Goal: Task Accomplishment & Management: Use online tool/utility

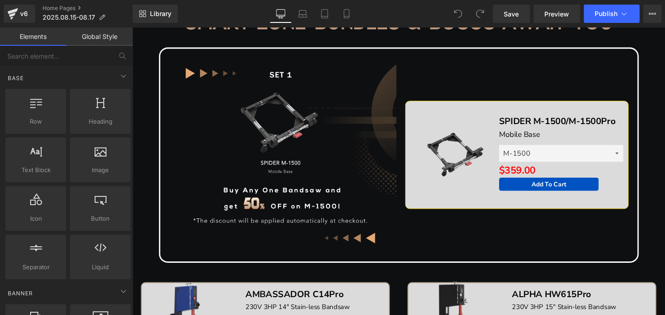
scroll to position [535, 0]
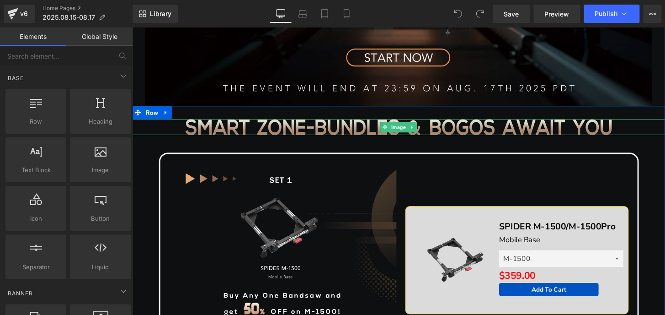
click at [231, 126] on img at bounding box center [408, 131] width 443 height 16
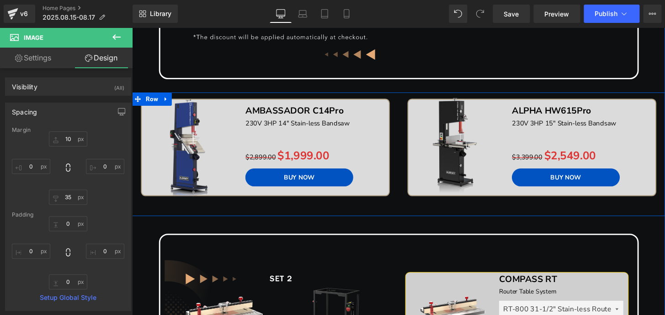
scroll to position [831, 0]
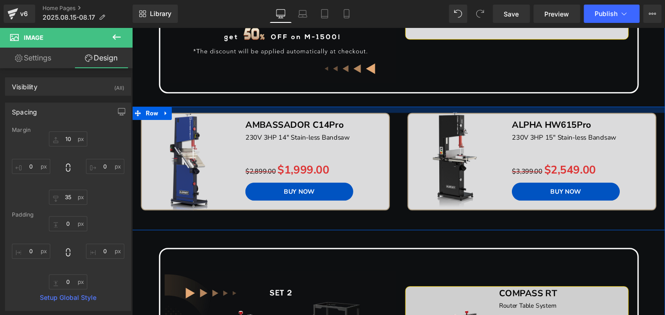
click at [328, 113] on div at bounding box center [408, 112] width 553 height 6
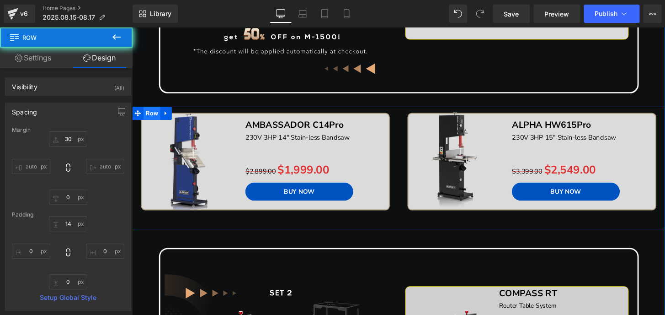
click at [151, 117] on span "Row" at bounding box center [152, 116] width 17 height 14
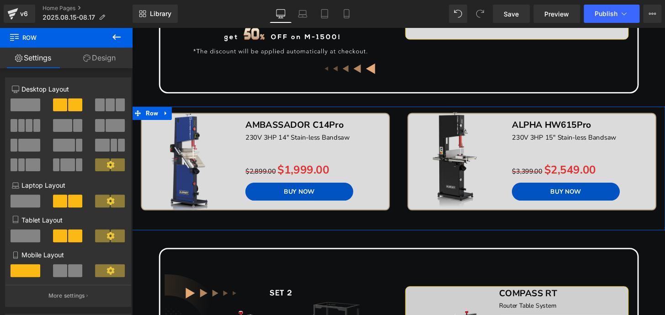
click at [89, 59] on icon at bounding box center [86, 57] width 7 height 7
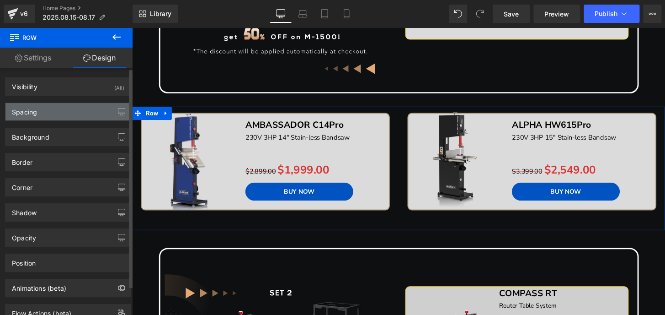
click at [48, 113] on div "Spacing" at bounding box center [67, 111] width 125 height 17
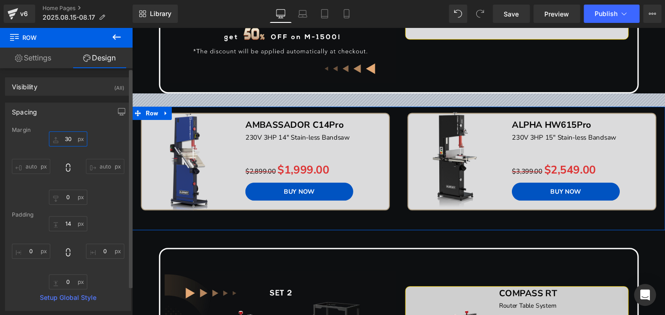
click at [67, 138] on input "30" at bounding box center [68, 138] width 38 height 15
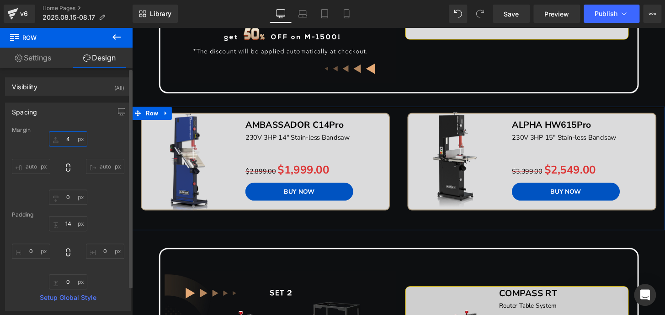
type input "45"
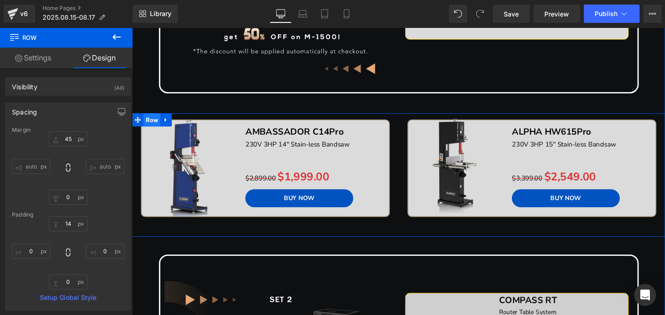
click at [151, 122] on span "Row" at bounding box center [152, 123] width 17 height 14
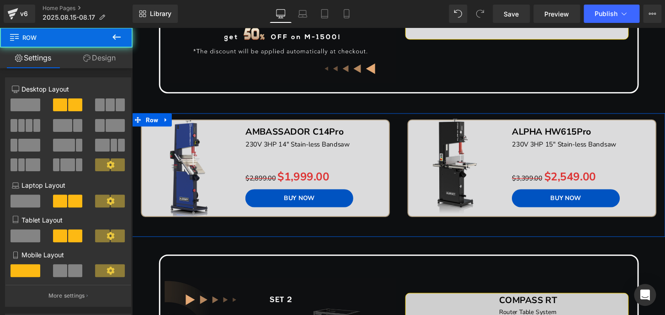
drag, startPoint x: 117, startPoint y: 59, endPoint x: 43, endPoint y: 103, distance: 85.1
click at [116, 59] on link "Design" at bounding box center [99, 58] width 66 height 21
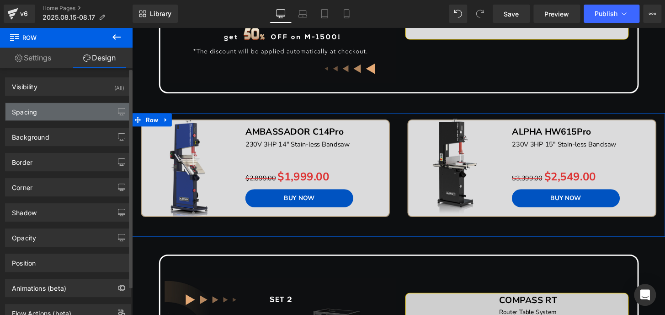
type input "45"
type input "0"
type input "14"
type input "0"
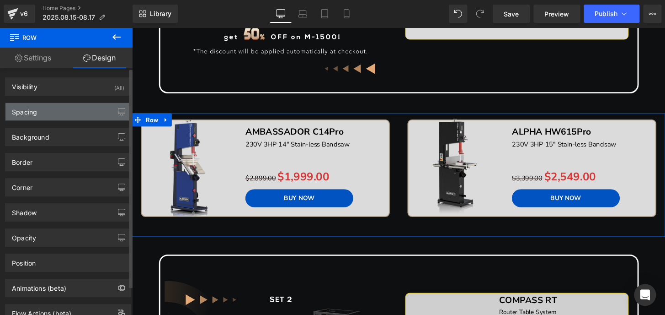
type input "0"
click at [35, 111] on div "Spacing" at bounding box center [24, 109] width 25 height 13
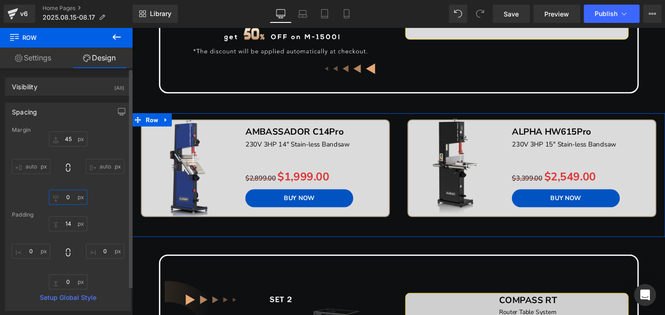
click at [67, 199] on input "0" at bounding box center [68, 196] width 38 height 15
type input "20"
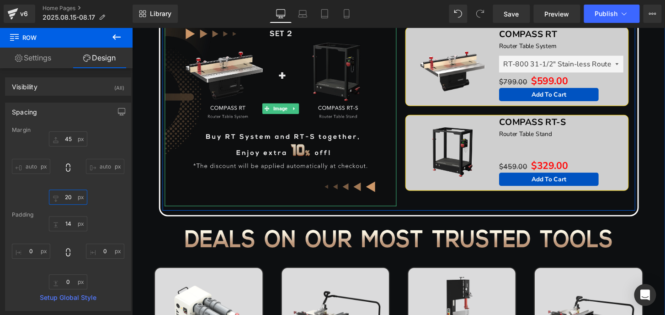
scroll to position [1163, 0]
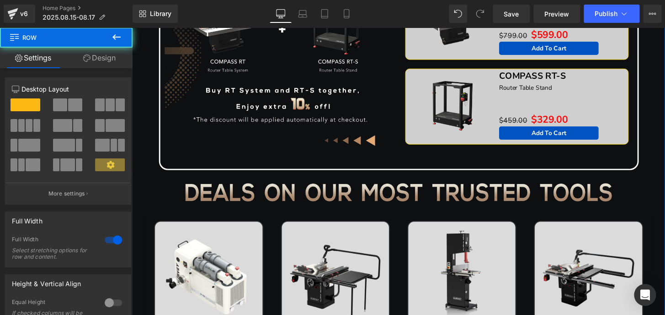
click at [342, 200] on img at bounding box center [408, 198] width 443 height 19
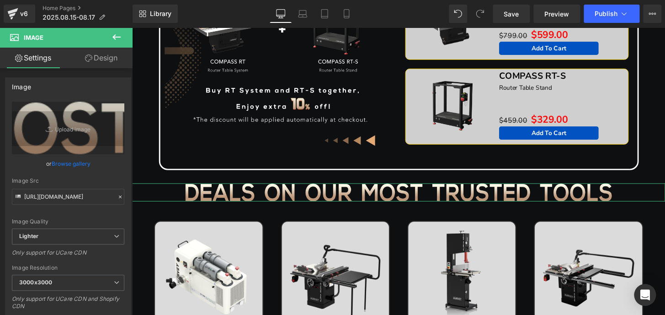
click at [92, 59] on link "Design" at bounding box center [101, 58] width 66 height 21
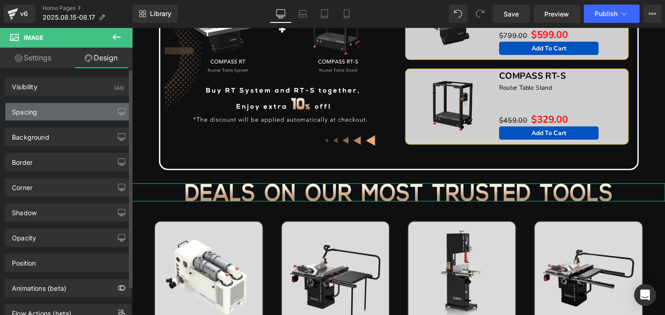
click at [50, 112] on div "Spacing" at bounding box center [67, 111] width 125 height 17
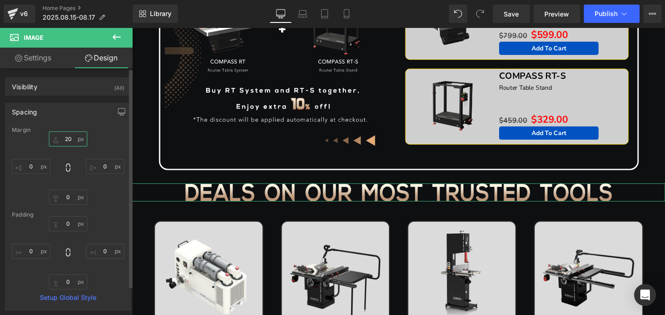
click at [69, 138] on input "20" at bounding box center [68, 138] width 38 height 15
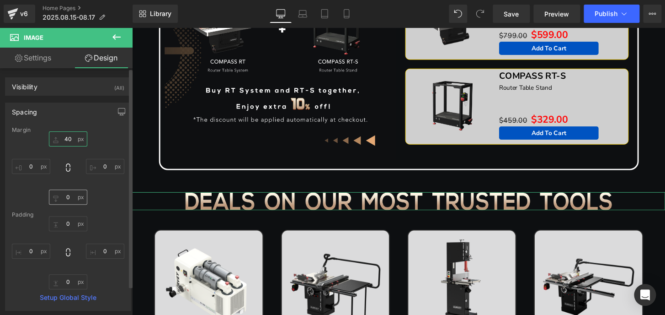
type input "40"
click at [67, 197] on input "0" at bounding box center [68, 196] width 38 height 15
type input "20"
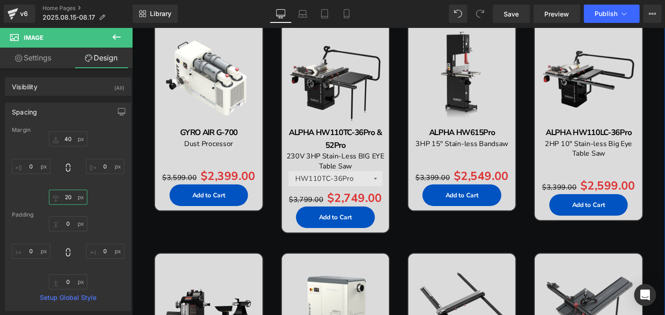
scroll to position [1413, 0]
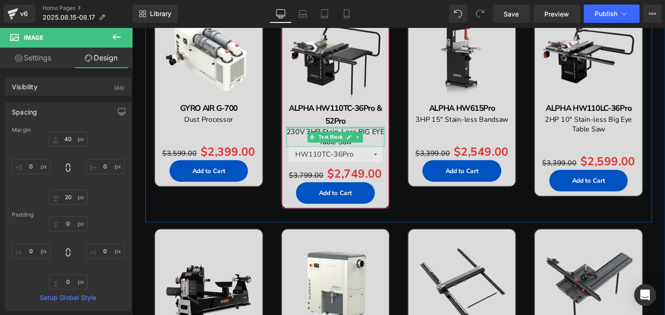
click at [350, 132] on div at bounding box center [343, 132] width 102 height 2
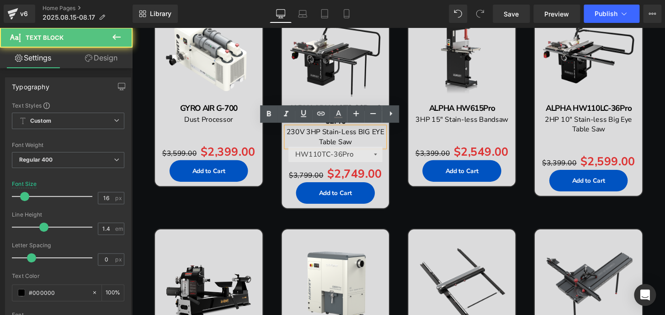
click at [350, 133] on span "230V 3HP Stain-Less BIG EYE Table Saw" at bounding box center [342, 141] width 101 height 20
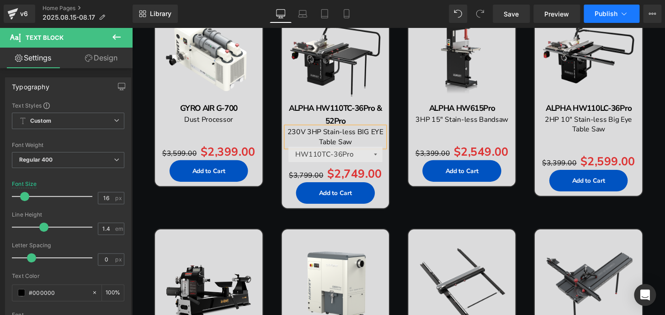
click at [592, 14] on button "Publish" at bounding box center [612, 14] width 56 height 18
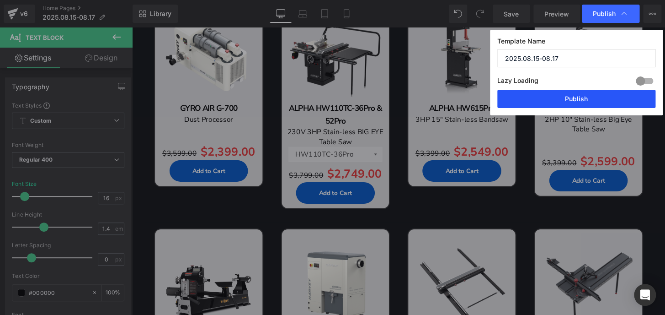
click at [591, 98] on button "Publish" at bounding box center [576, 99] width 158 height 18
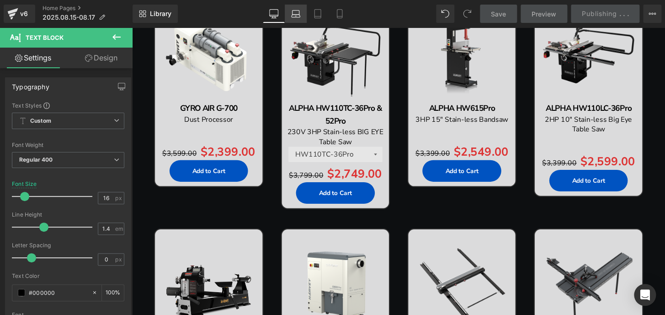
drag, startPoint x: 437, startPoint y: 67, endPoint x: 296, endPoint y: 14, distance: 150.9
click at [296, 14] on icon at bounding box center [295, 13] width 9 height 9
type input "14"
type input "100"
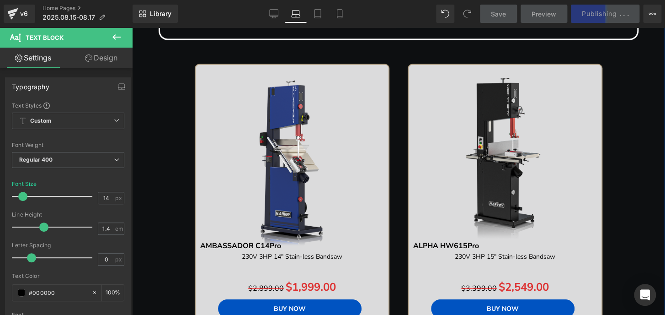
scroll to position [891, 0]
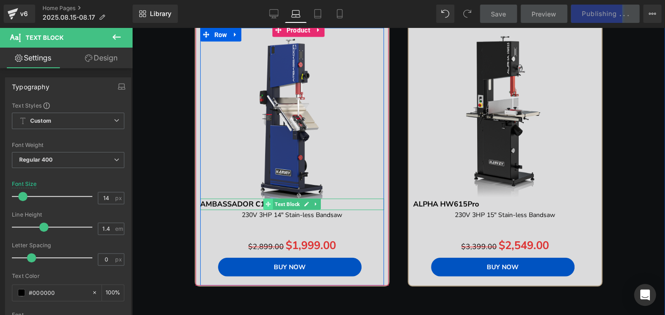
click at [268, 204] on span at bounding box center [268, 203] width 10 height 11
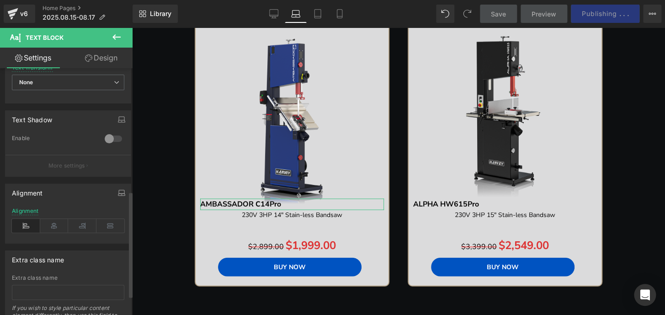
scroll to position [291, 0]
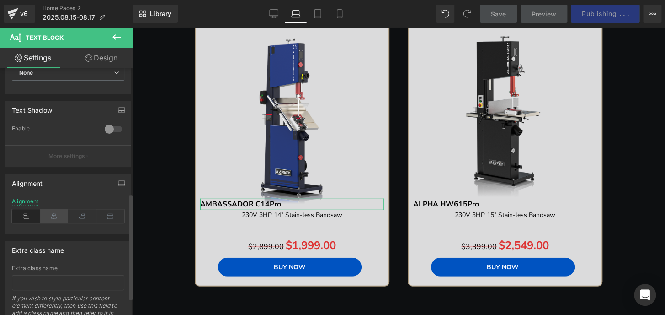
click at [53, 214] on icon at bounding box center [54, 216] width 28 height 14
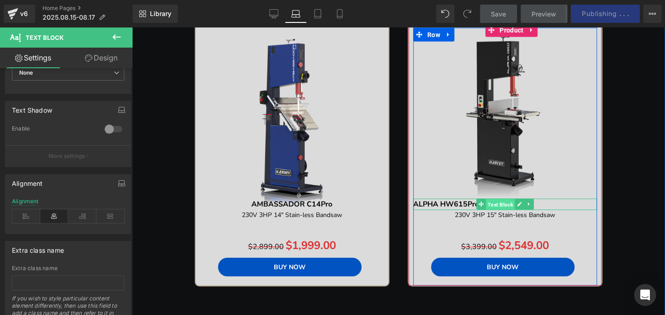
click at [486, 203] on span "Text Block" at bounding box center [500, 204] width 29 height 11
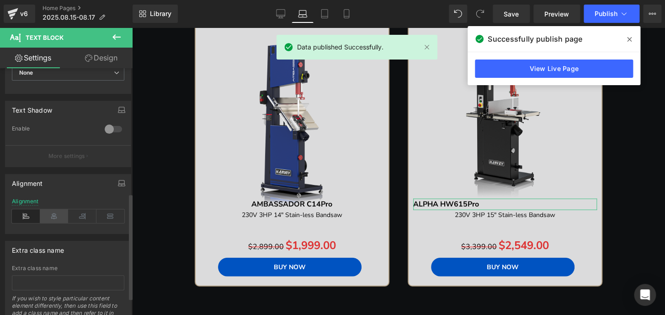
click at [54, 218] on icon at bounding box center [54, 216] width 28 height 14
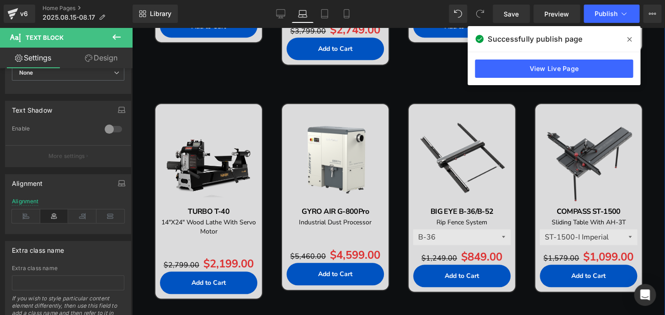
scroll to position [1829, 0]
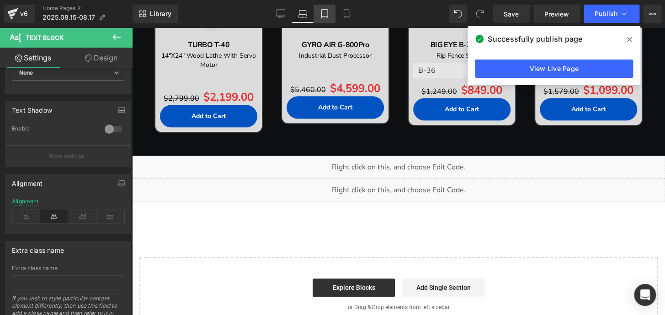
click at [329, 14] on icon at bounding box center [324, 13] width 9 height 9
type input "14"
type input "100"
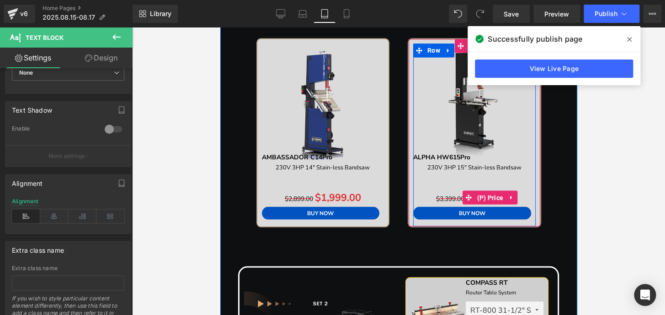
scroll to position [612, 0]
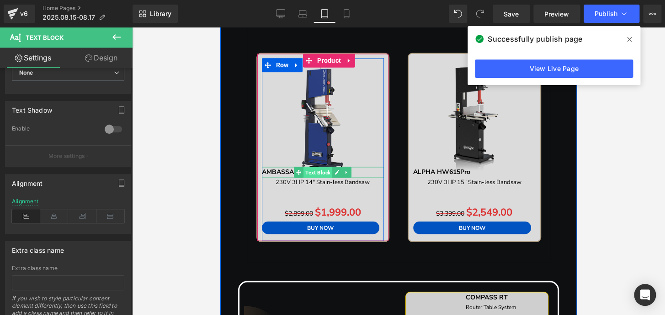
click at [305, 169] on span "Text Block" at bounding box center [318, 171] width 29 height 11
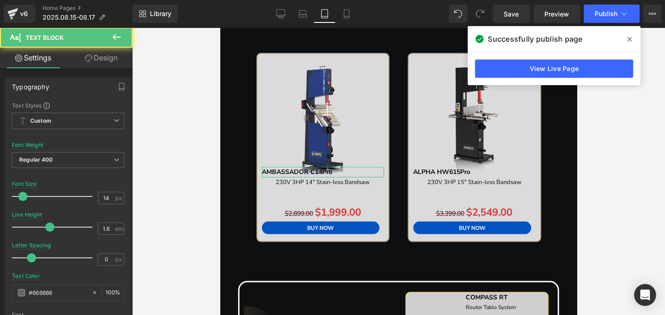
click at [105, 57] on link "Design" at bounding box center [101, 58] width 66 height 21
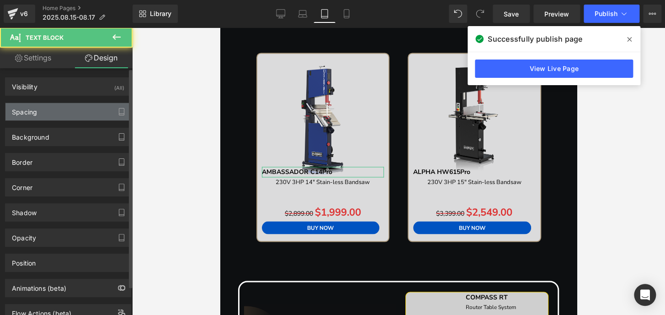
type input "0"
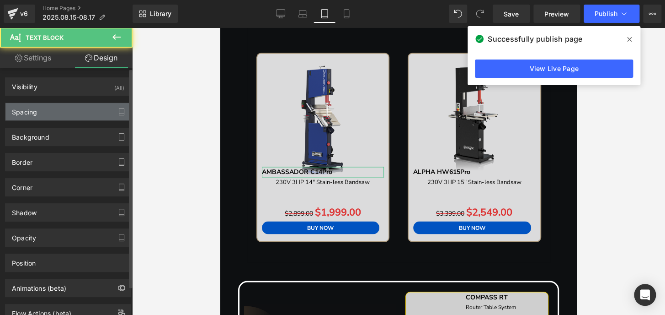
type input "0"
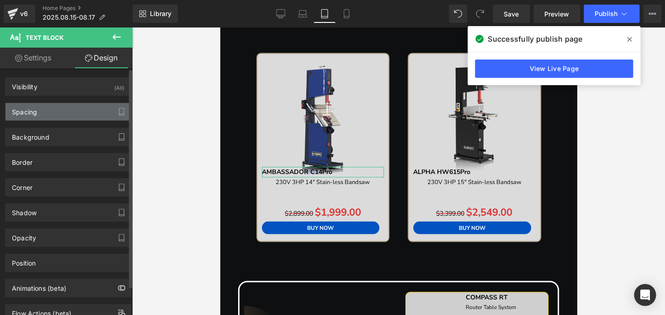
click at [51, 112] on div "Spacing" at bounding box center [67, 111] width 125 height 17
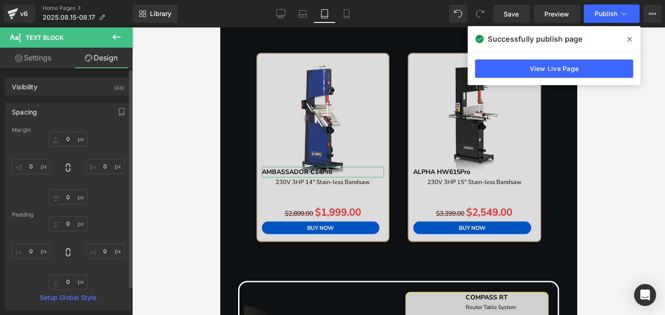
click at [51, 112] on div "Spacing" at bounding box center [67, 111] width 125 height 17
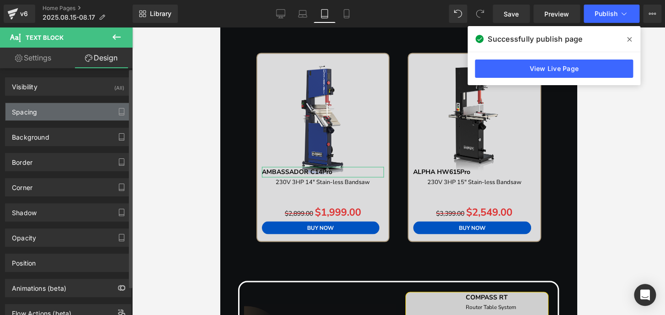
click at [51, 112] on div "Spacing" at bounding box center [67, 111] width 125 height 17
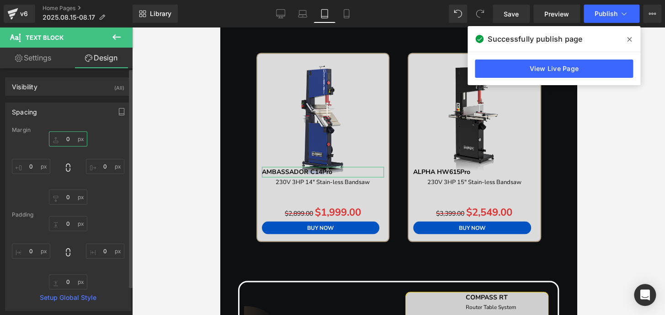
click at [68, 138] on input "0" at bounding box center [68, 138] width 38 height 15
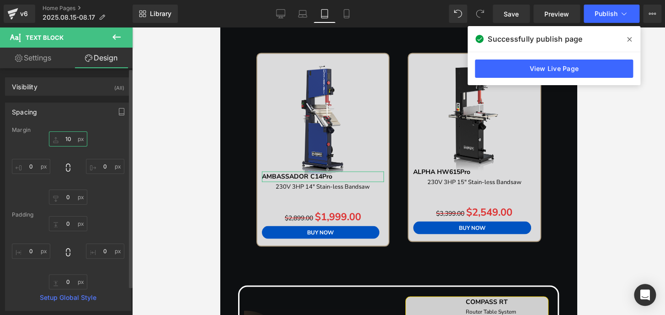
click at [68, 138] on input "10" at bounding box center [68, 138] width 38 height 15
type input "15"
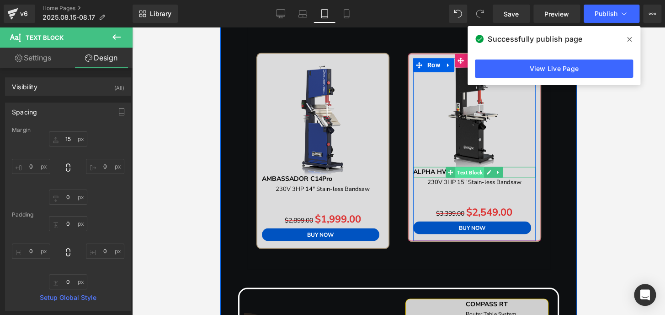
click at [458, 172] on span "Text Block" at bounding box center [469, 171] width 29 height 11
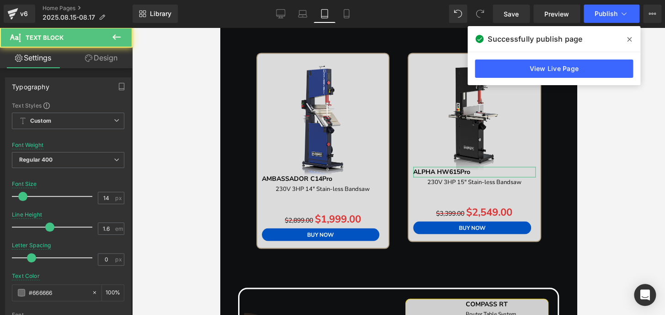
click at [99, 54] on link "Design" at bounding box center [101, 58] width 66 height 21
click at [0, 0] on div "Spacing" at bounding box center [0, 0] width 0 height 0
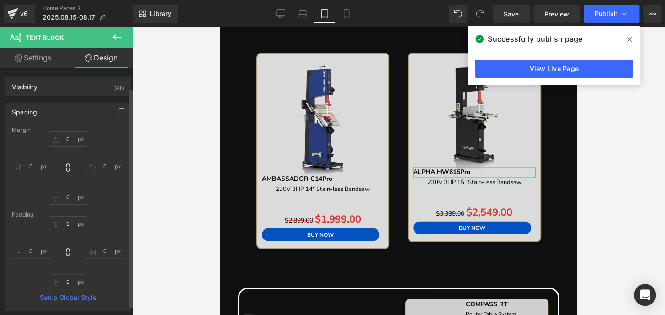
scroll to position [41, 0]
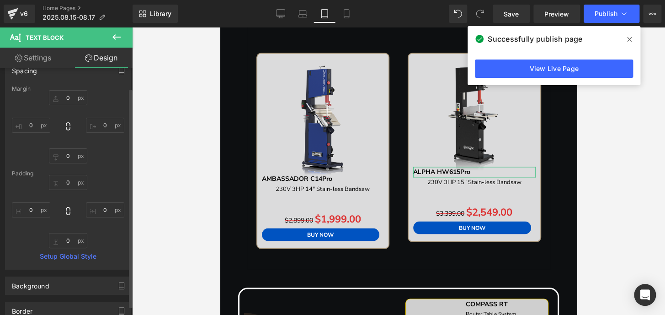
click at [64, 133] on div "0px 0 0px 0 0px 0 0px 0" at bounding box center [68, 126] width 112 height 73
click at [64, 100] on input "0" at bounding box center [68, 97] width 38 height 15
type input "15"
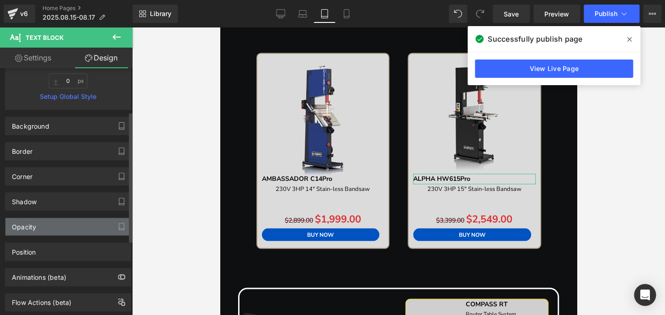
scroll to position [223, 0]
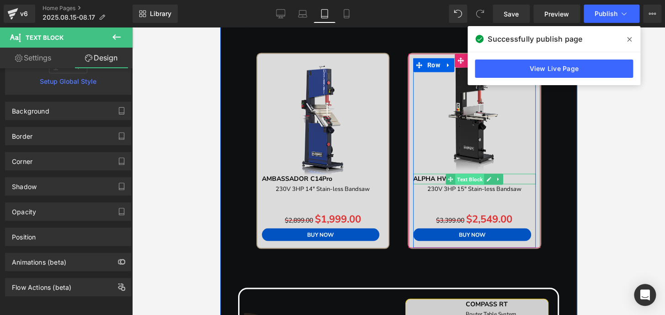
click at [470, 175] on span "Text Block" at bounding box center [469, 178] width 29 height 11
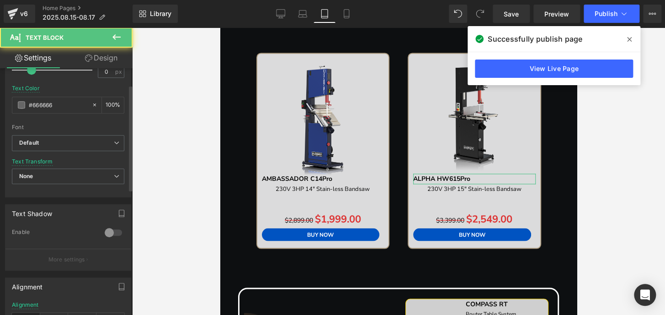
scroll to position [208, 0]
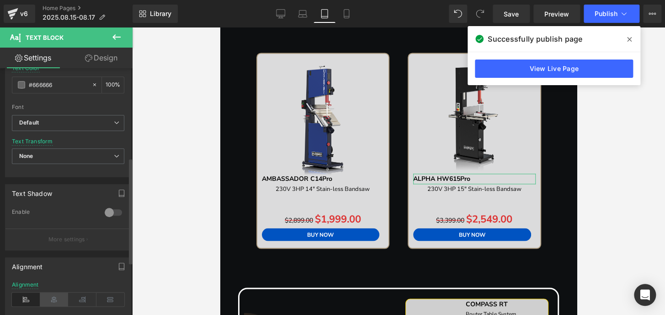
click at [54, 296] on icon at bounding box center [54, 299] width 28 height 14
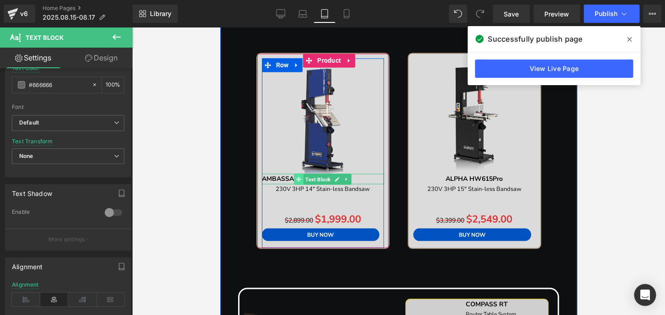
click at [299, 177] on span at bounding box center [299, 178] width 10 height 11
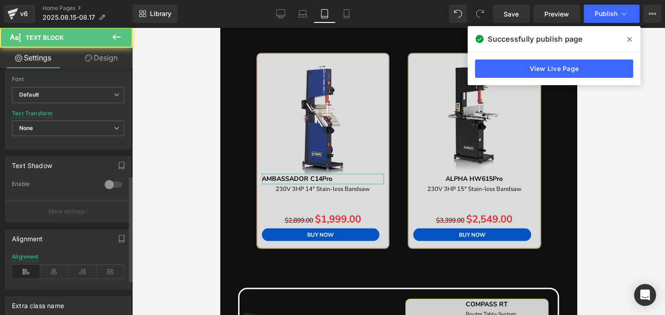
scroll to position [249, 0]
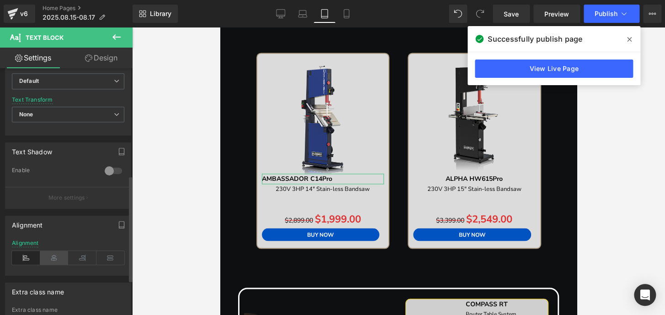
click at [50, 256] on icon at bounding box center [54, 258] width 28 height 14
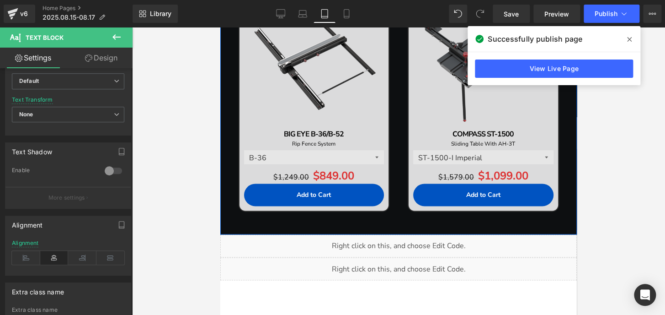
scroll to position [1983, 0]
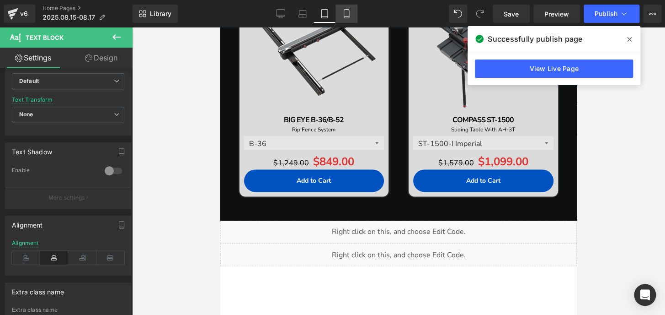
click at [347, 14] on icon at bounding box center [346, 13] width 9 height 9
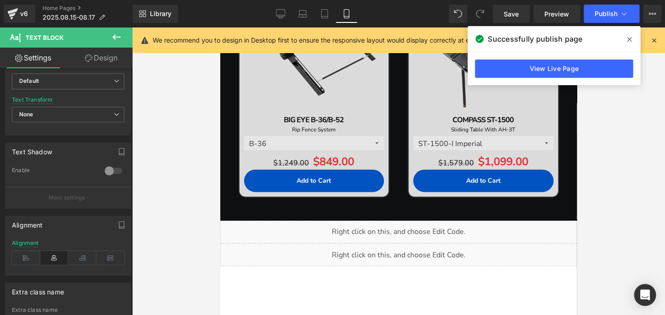
type input "15"
type input "100"
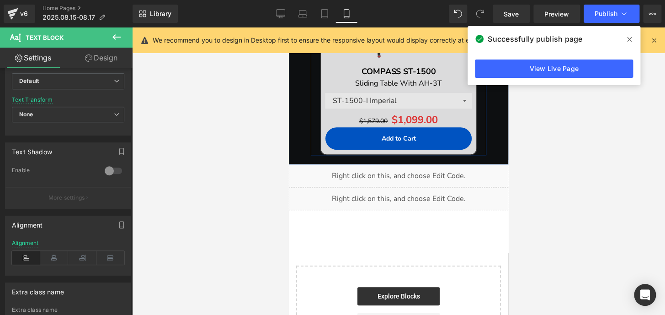
scroll to position [3241, 0]
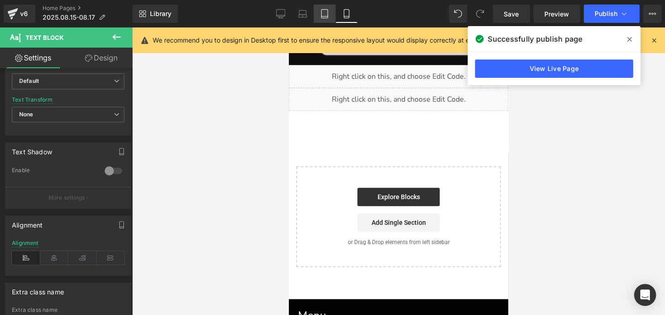
click at [329, 12] on icon at bounding box center [324, 13] width 9 height 9
type input "14"
type input "100"
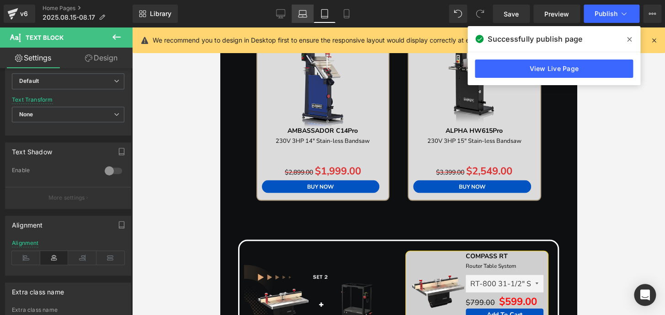
click at [311, 12] on link "Laptop" at bounding box center [303, 14] width 22 height 18
type input "16"
type input "100"
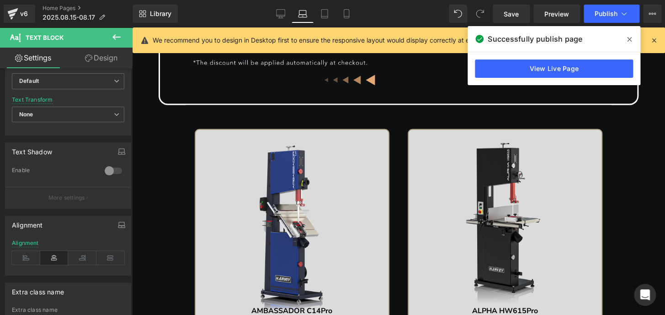
scroll to position [881, 0]
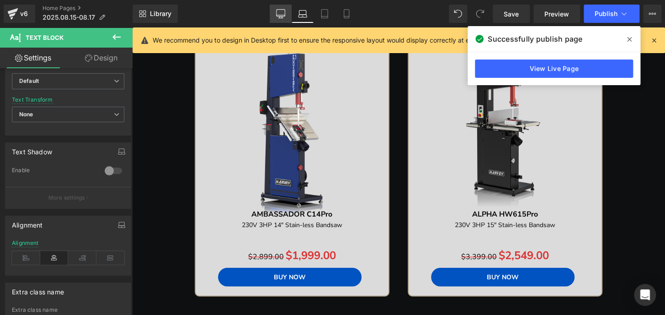
click at [283, 12] on icon at bounding box center [280, 13] width 9 height 9
type input "20"
type input "100"
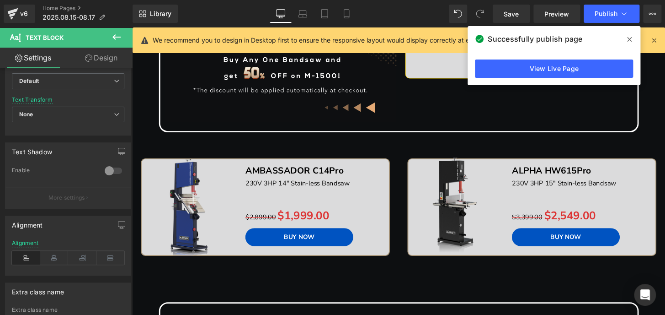
scroll to position [792, 0]
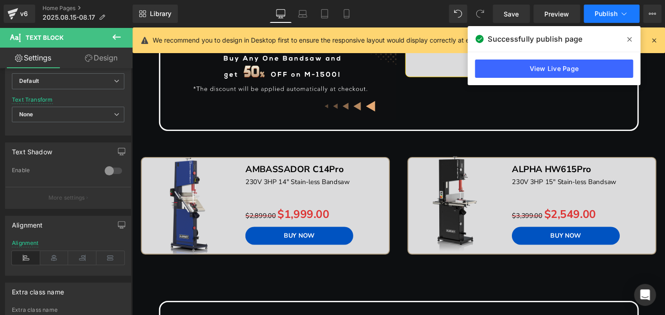
click at [595, 17] on button "Publish" at bounding box center [612, 14] width 56 height 18
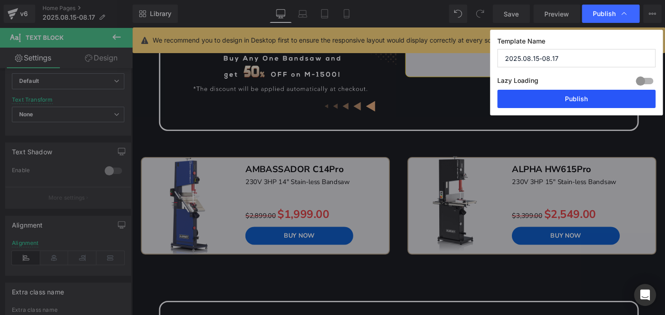
click at [581, 96] on button "Publish" at bounding box center [576, 99] width 158 height 18
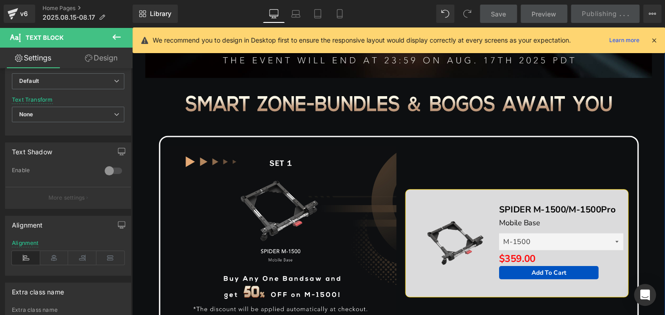
scroll to position [418, 0]
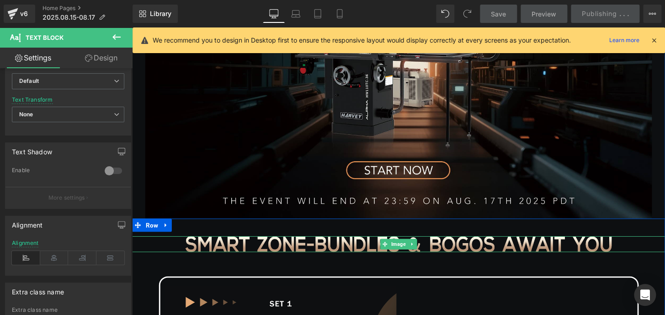
click at [392, 249] on icon at bounding box center [394, 251] width 5 height 5
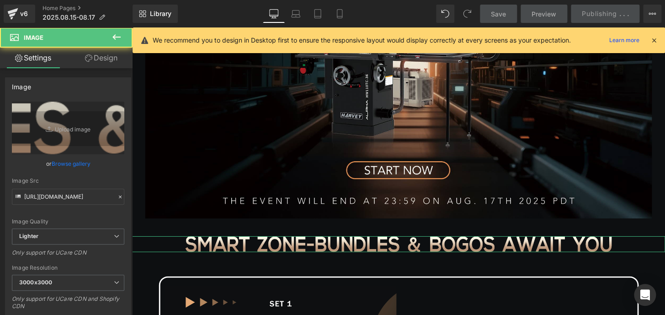
click at [103, 61] on link "Design" at bounding box center [101, 58] width 66 height 21
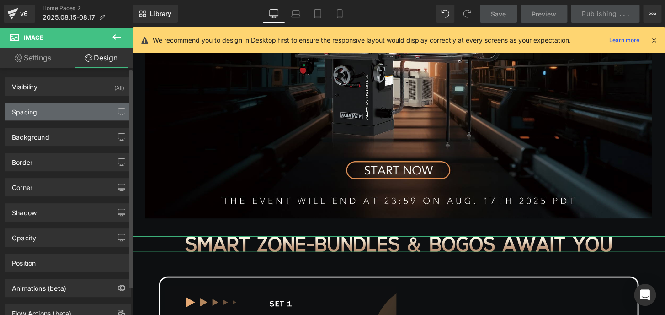
click at [54, 109] on div "Spacing" at bounding box center [67, 111] width 125 height 17
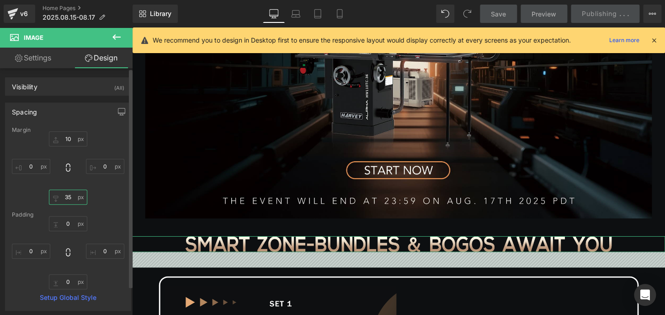
click at [67, 196] on input "35" at bounding box center [68, 196] width 38 height 15
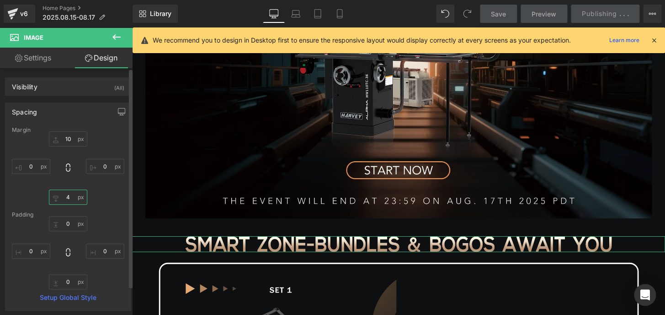
type input "40"
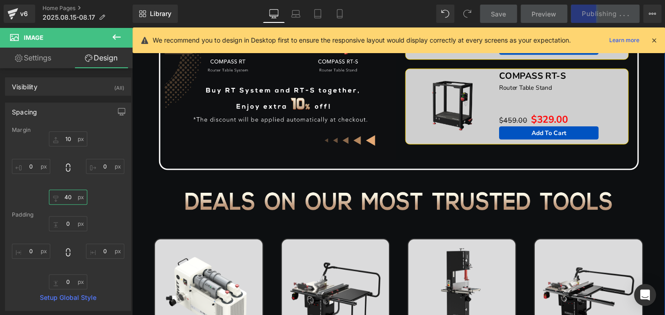
scroll to position [1166, 0]
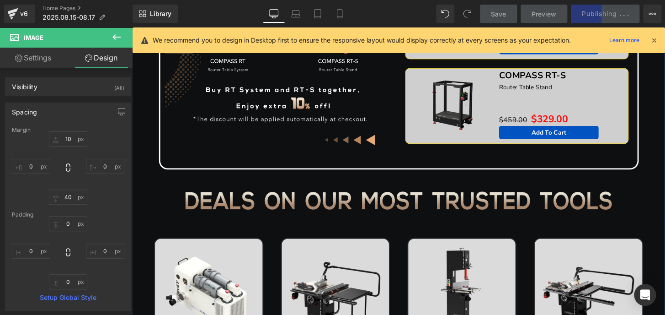
click at [407, 208] on div "Image" at bounding box center [408, 206] width 553 height 19
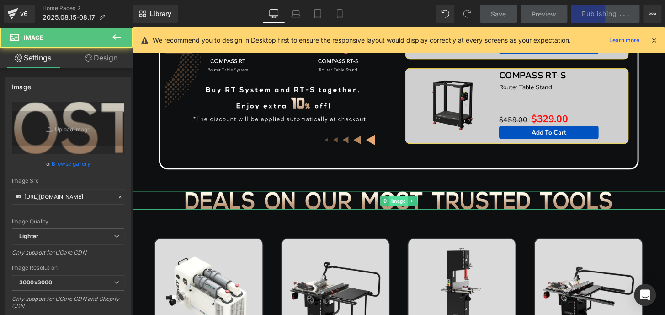
click at [407, 208] on span "Image" at bounding box center [408, 207] width 19 height 11
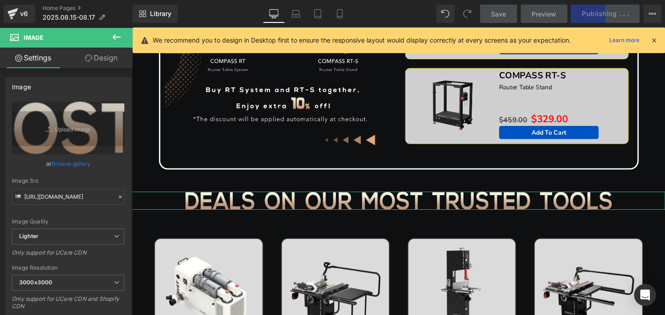
click at [112, 57] on link "Design" at bounding box center [101, 58] width 66 height 21
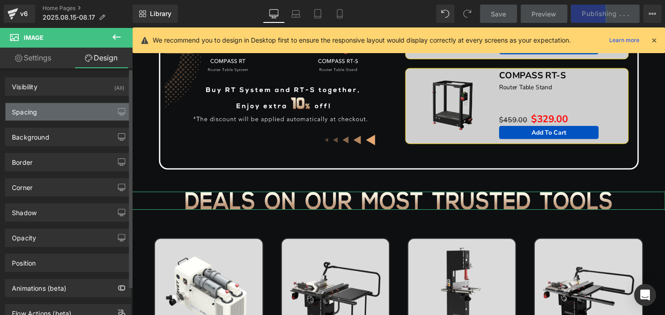
click at [58, 110] on div "Spacing" at bounding box center [67, 111] width 125 height 17
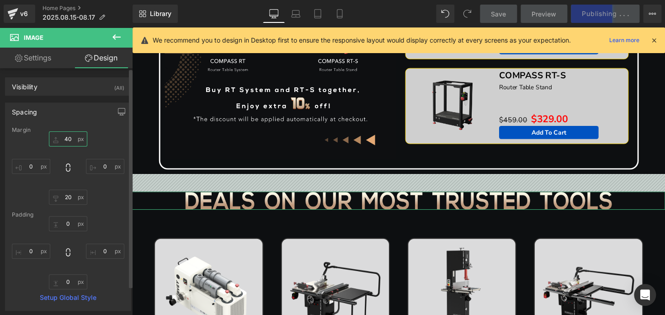
click at [67, 138] on input "40" at bounding box center [68, 138] width 38 height 15
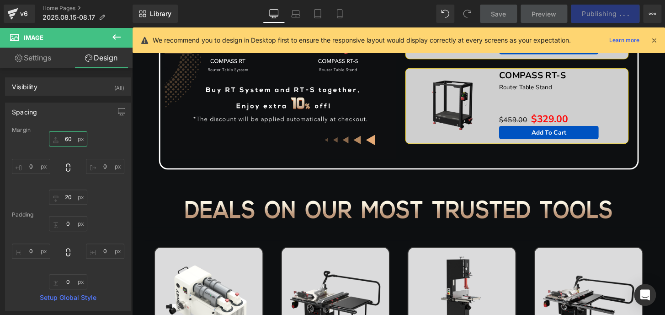
type input "60"
drag, startPoint x: 653, startPoint y: 40, endPoint x: 539, endPoint y: 20, distance: 115.2
click at [653, 40] on icon at bounding box center [654, 40] width 8 height 8
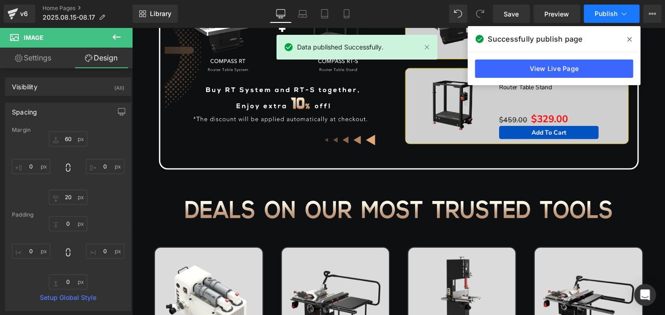
click at [598, 19] on button "Publish" at bounding box center [612, 14] width 56 height 18
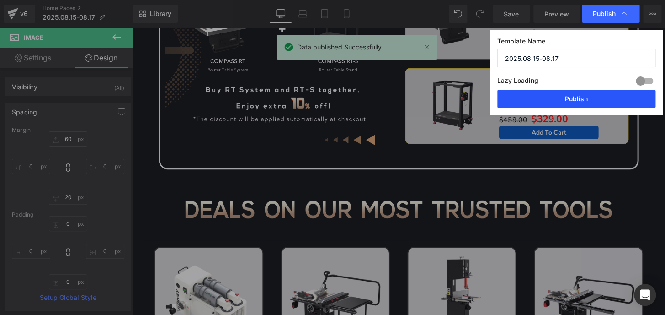
click at [595, 101] on button "Publish" at bounding box center [576, 99] width 158 height 18
